Goal: Information Seeking & Learning: Learn about a topic

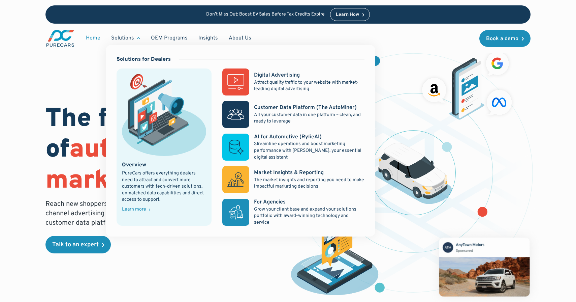
scroll to position [394, 0]
click at [143, 207] on div "Learn more" at bounding box center [134, 209] width 24 height 5
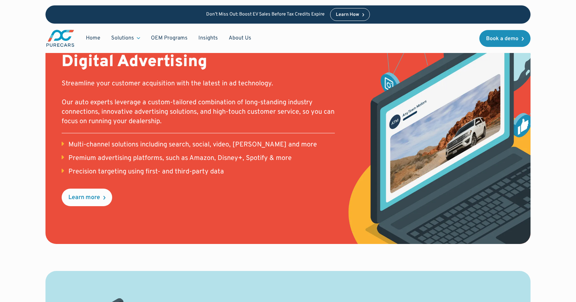
scroll to position [646, 0]
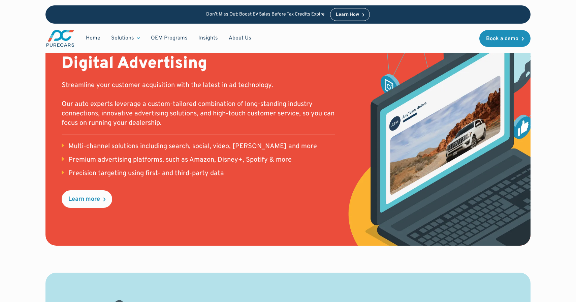
click at [203, 160] on div "Premium advertising platforms, such as Amazon, Disney+, Spotify & more" at bounding box center [179, 159] width 223 height 9
type textarea "Amazon"
click at [203, 160] on div "Premium advertising platforms, such as Amazon, Disney+, Spotify & more" at bounding box center [179, 159] width 223 height 9
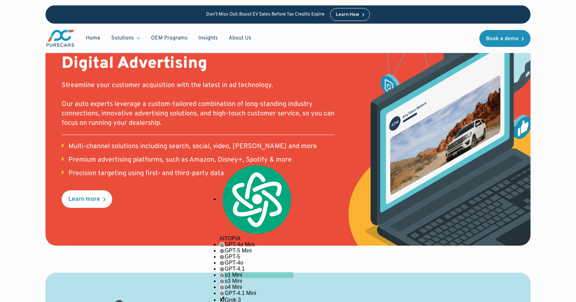
click at [228, 238] on div "REACH Digital Advertising Streamline your customer acquisition with the latest …" at bounding box center [296, 119] width 469 height 253
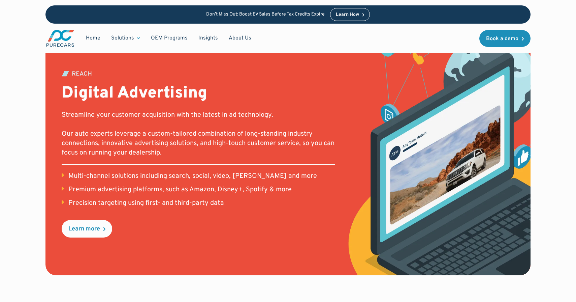
scroll to position [616, 0]
